Goal: Navigation & Orientation: Find specific page/section

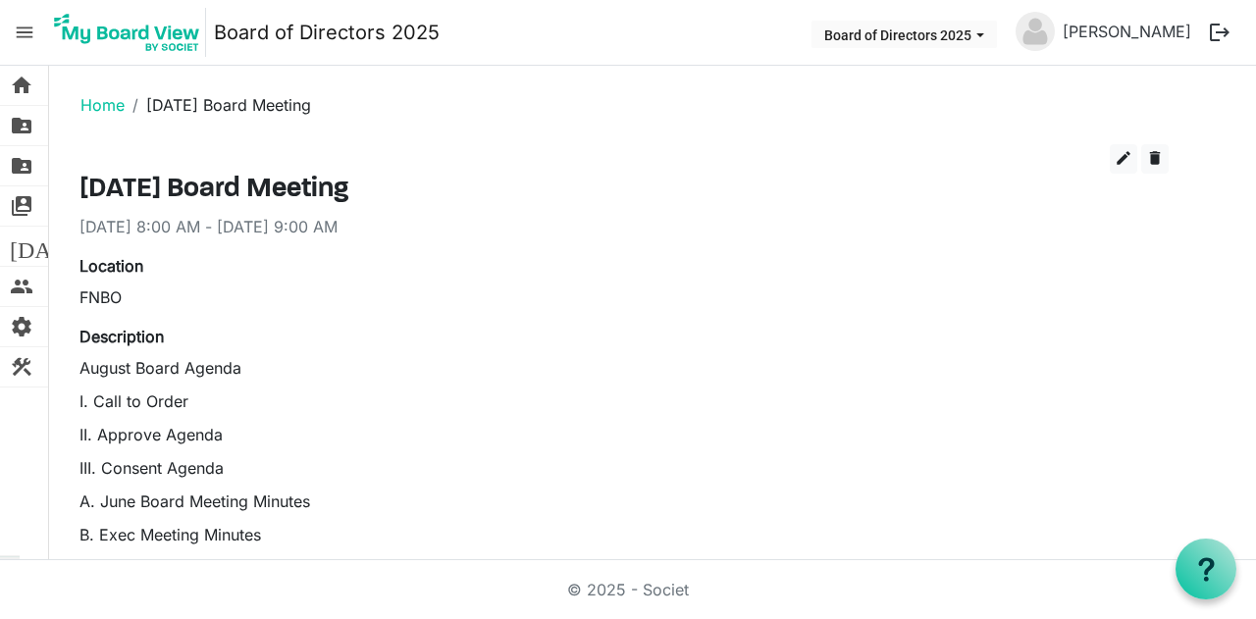
click at [88, 115] on li "Home" at bounding box center [102, 105] width 44 height 24
click at [90, 109] on link "Home" at bounding box center [102, 105] width 44 height 20
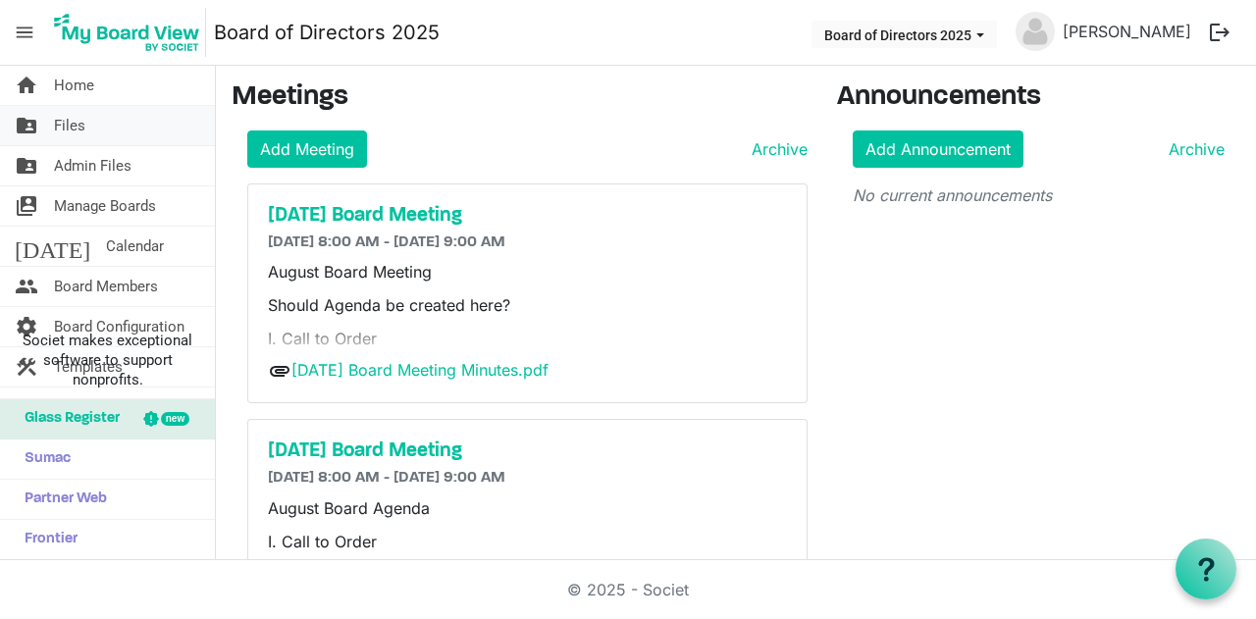
click at [79, 119] on span "Files" at bounding box center [69, 125] width 31 height 39
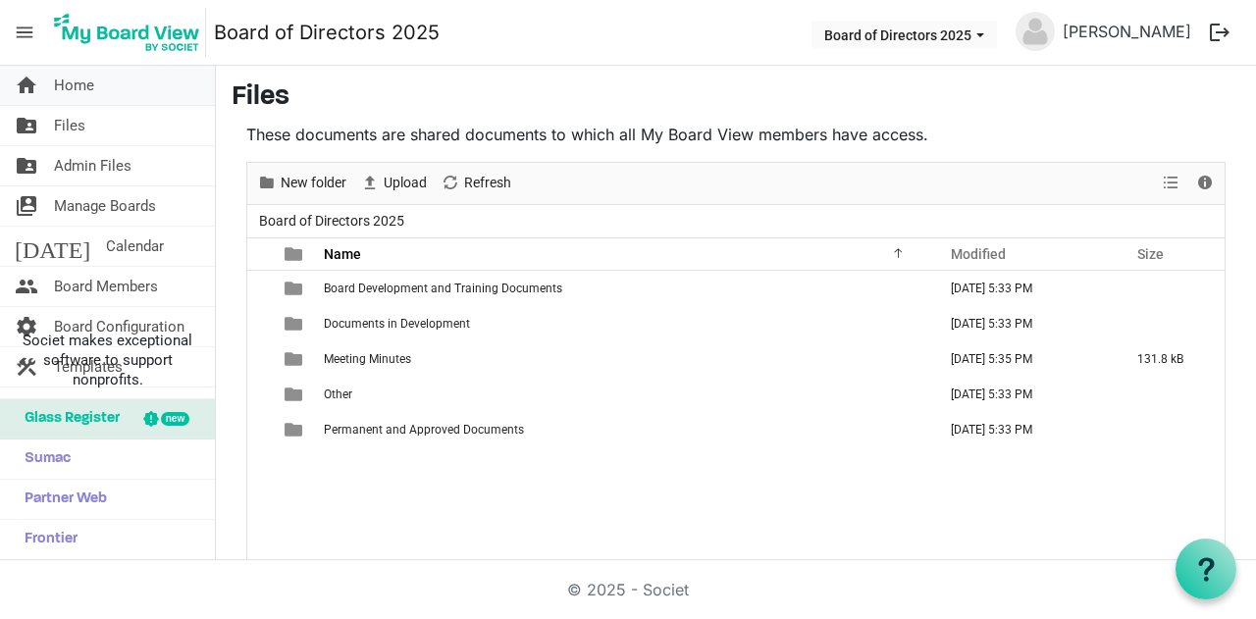
click at [73, 89] on span "Home" at bounding box center [74, 85] width 40 height 39
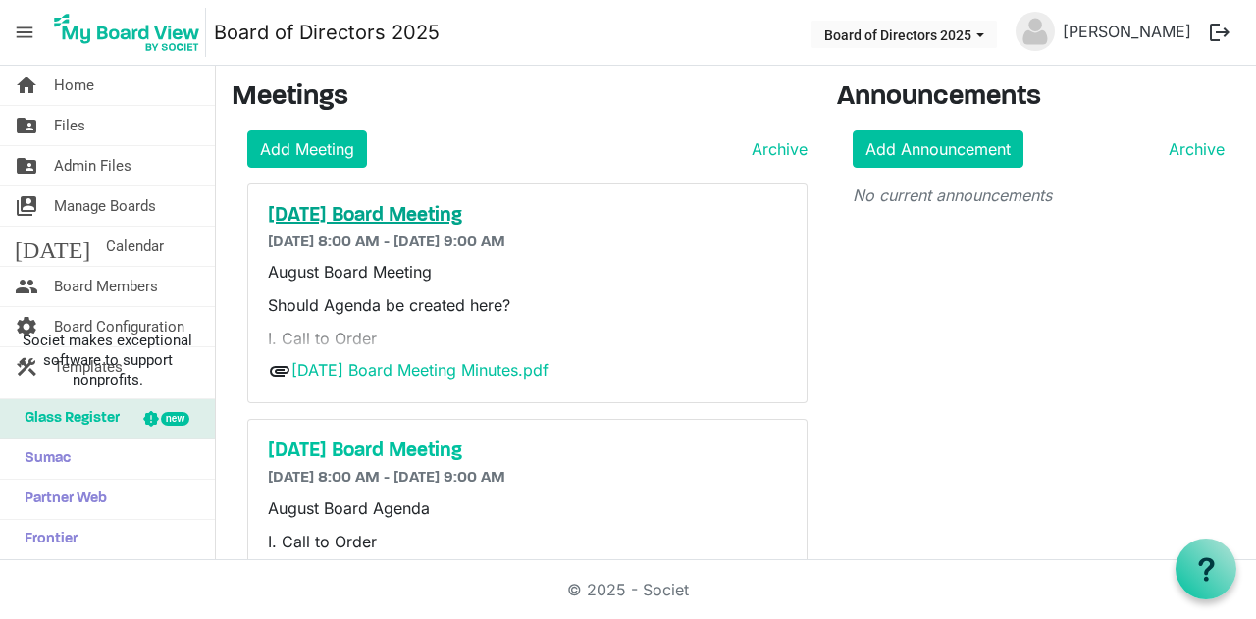
click at [432, 223] on h5 "[DATE] Board Meeting" at bounding box center [527, 216] width 519 height 24
